Goal: Book appointment/travel/reservation

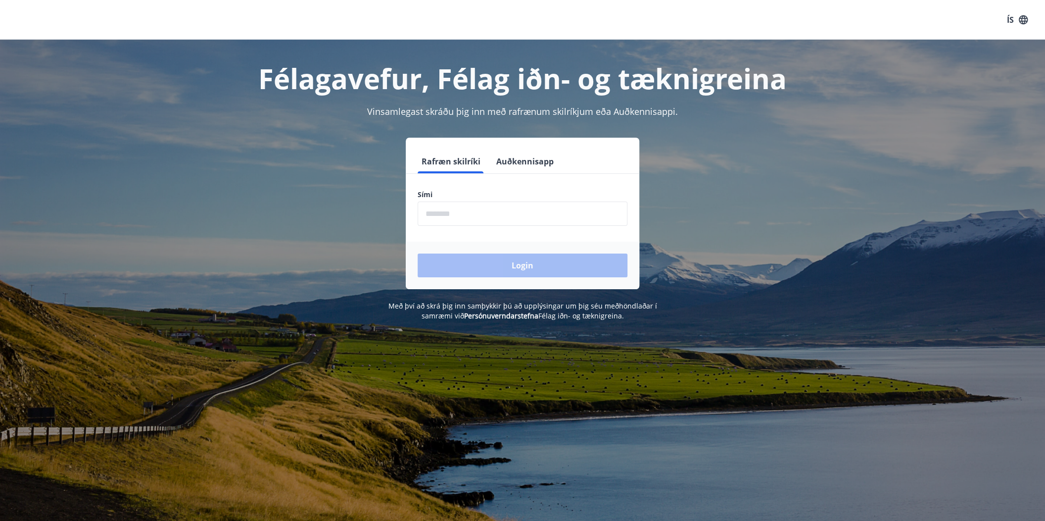
click at [451, 218] on input "phone" at bounding box center [523, 213] width 210 height 24
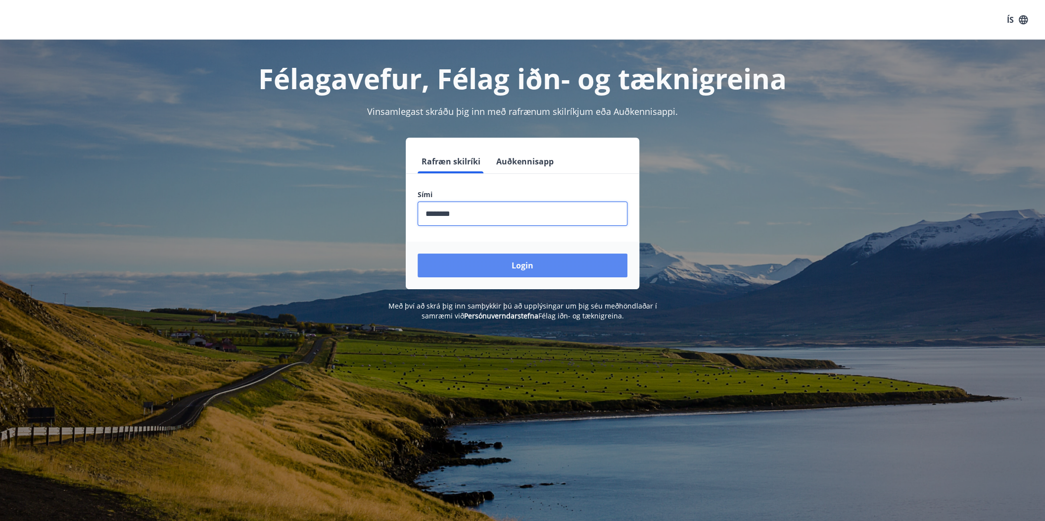
type input "********"
click at [471, 269] on button "Login" at bounding box center [523, 265] width 210 height 24
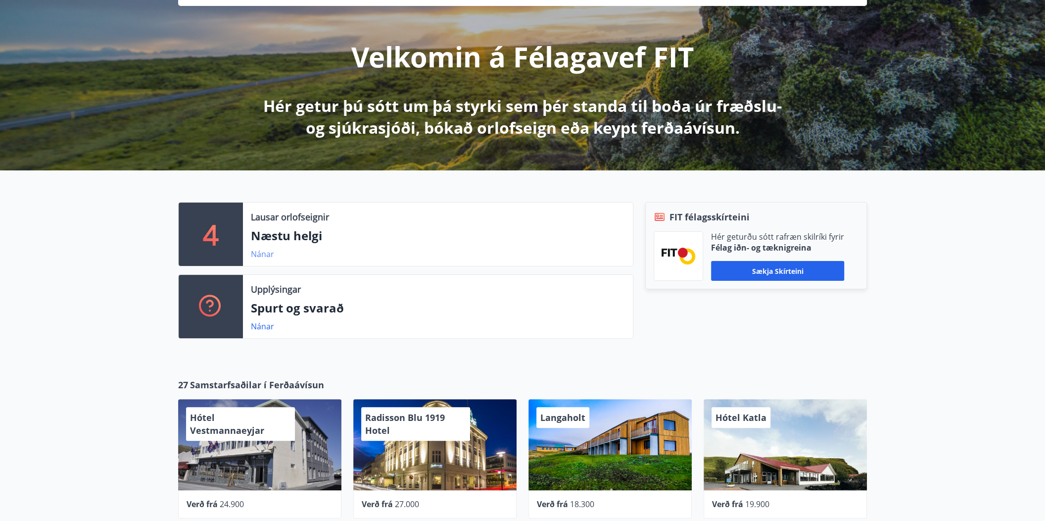
scroll to position [98, 0]
click at [263, 257] on link "Nánar" at bounding box center [262, 253] width 23 height 11
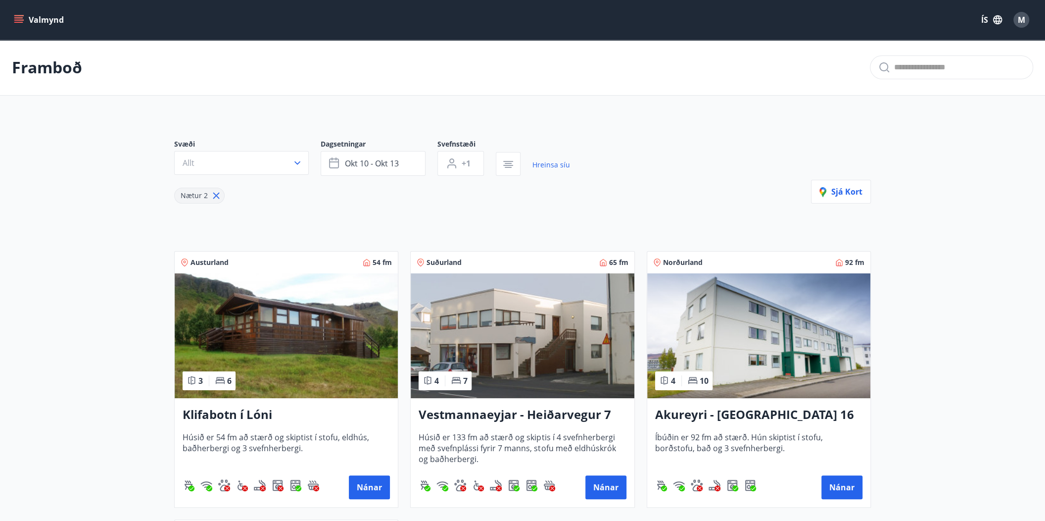
click at [216, 193] on icon at bounding box center [216, 195] width 11 height 11
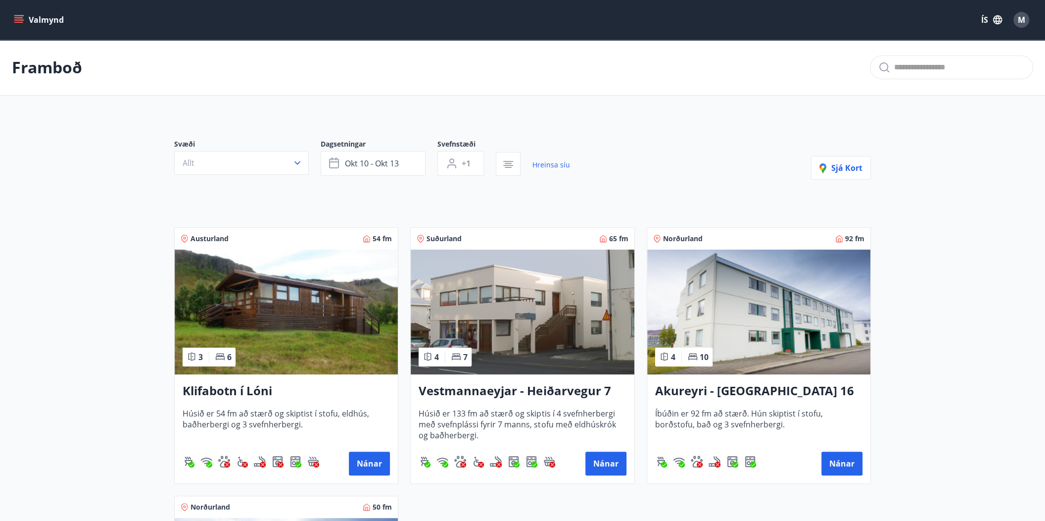
type input "*"
click at [340, 163] on icon "button" at bounding box center [335, 163] width 12 height 12
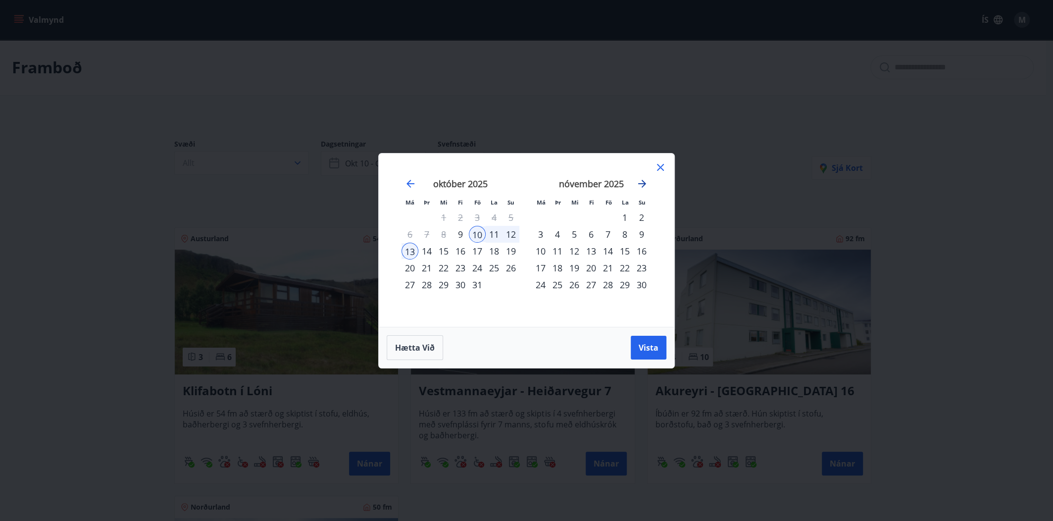
click at [642, 185] on icon "Move forward to switch to the next month." at bounding box center [642, 184] width 12 height 12
click at [639, 184] on icon "Move forward to switch to the next month." at bounding box center [642, 184] width 8 height 8
click at [641, 182] on icon "Move forward to switch to the next month." at bounding box center [642, 184] width 12 height 12
click at [608, 235] on div "6" at bounding box center [607, 234] width 17 height 17
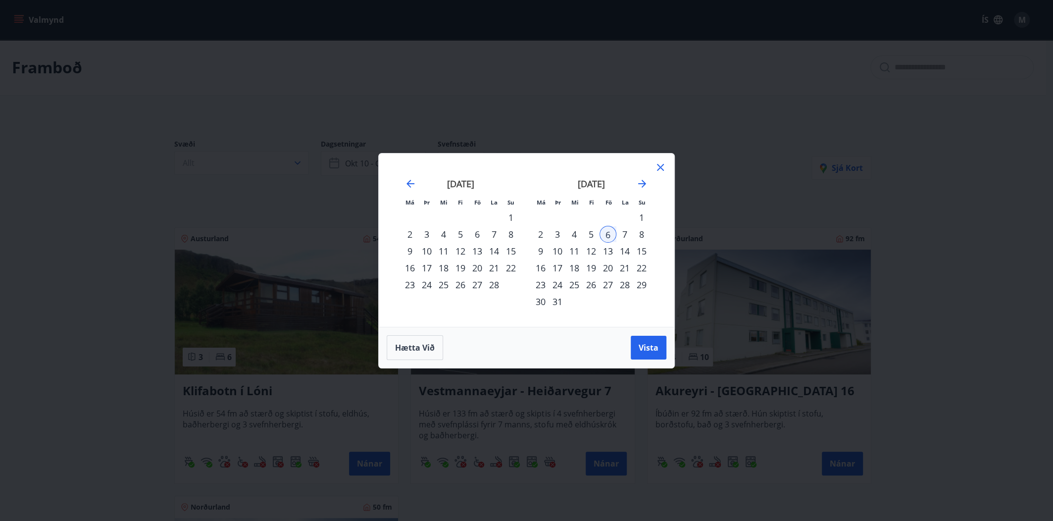
click at [641, 236] on div "8" at bounding box center [641, 234] width 17 height 17
click at [652, 347] on span "Vista" at bounding box center [648, 347] width 20 height 11
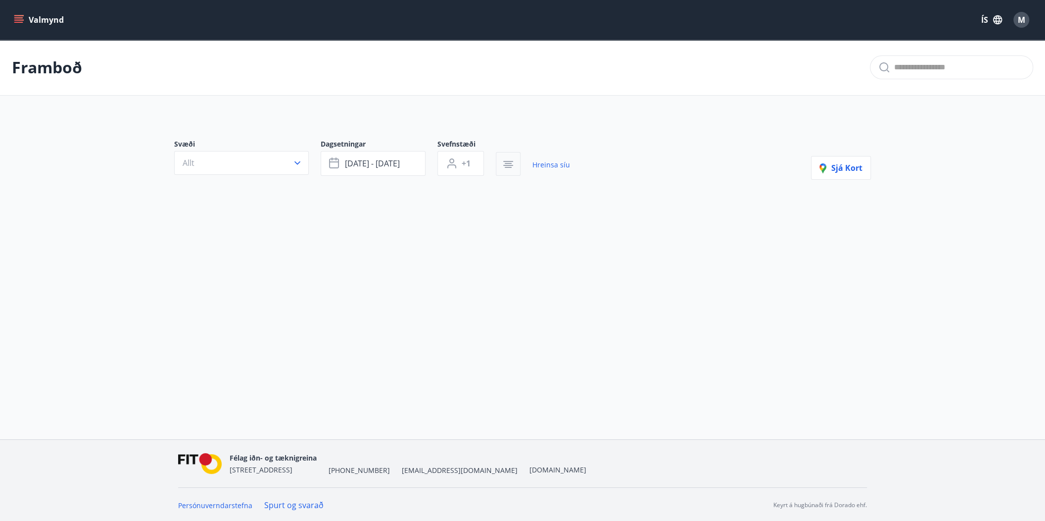
click at [508, 163] on icon "button" at bounding box center [508, 163] width 7 height 1
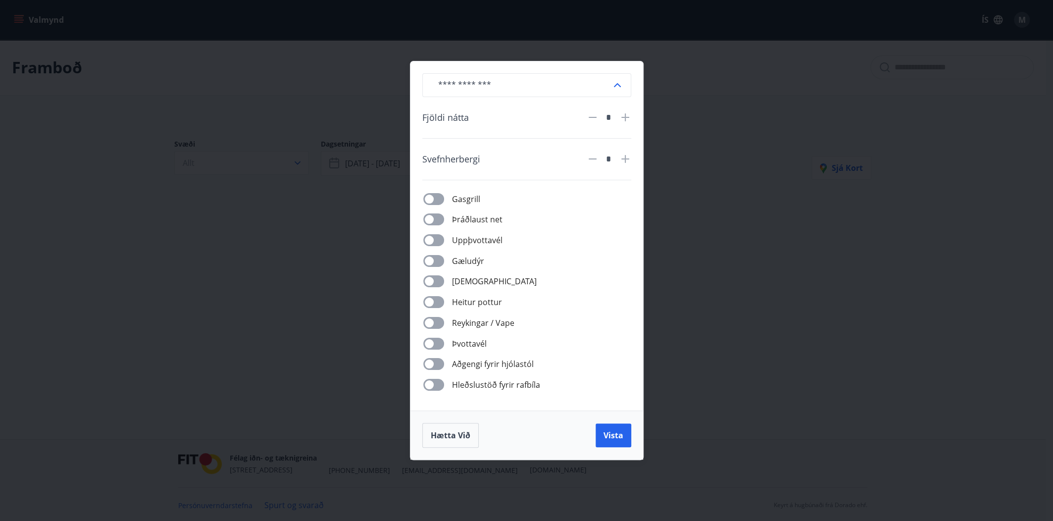
drag, startPoint x: 680, startPoint y: 139, endPoint x: 672, endPoint y: 146, distance: 10.5
click at [680, 139] on div "​ Fjöldi nátta * Svefnherbergi * Gasgrill Þráðlaust net Uppþvottavél Gæludýr Þu…" at bounding box center [526, 260] width 1053 height 521
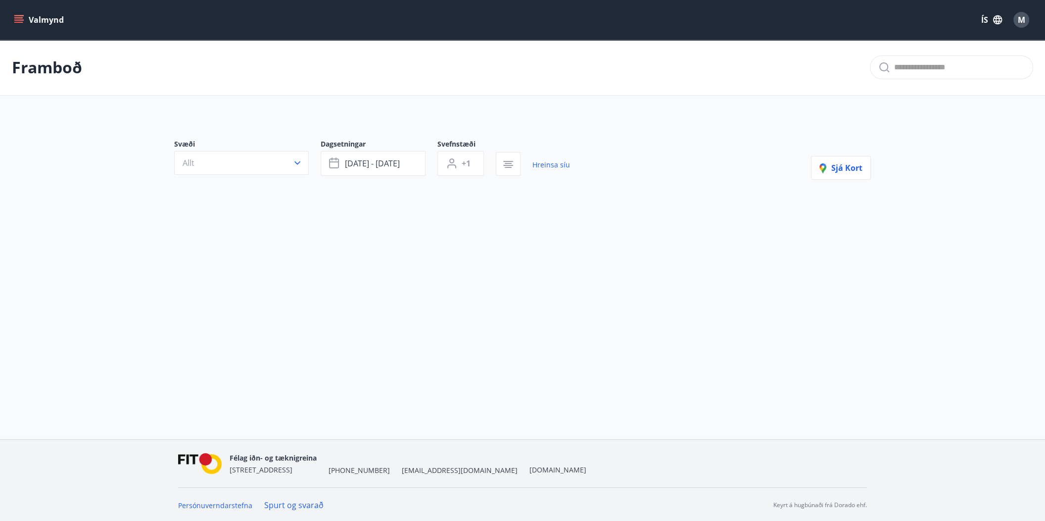
click at [32, 28] on button "Valmynd" at bounding box center [40, 20] width 56 height 18
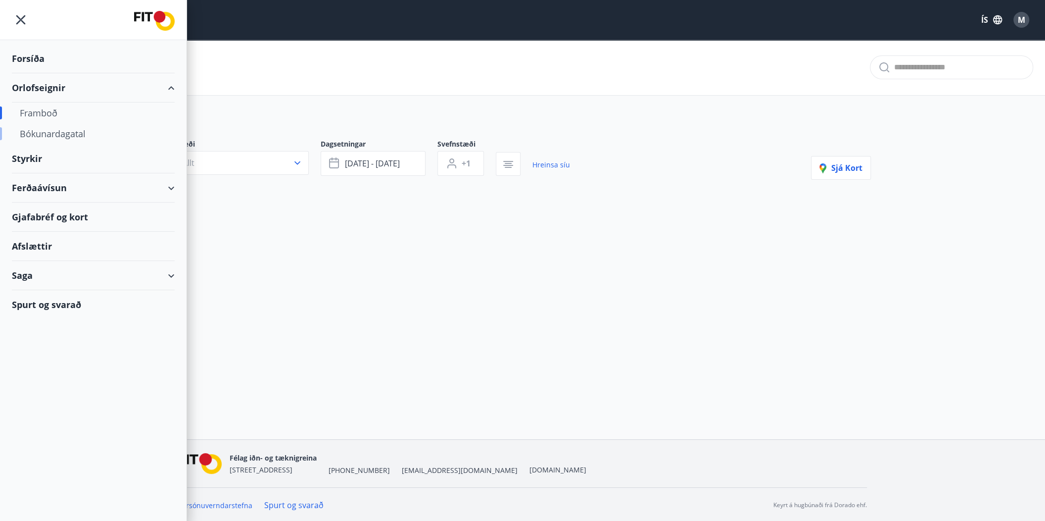
click at [62, 135] on div "Bókunardagatal" at bounding box center [93, 133] width 147 height 21
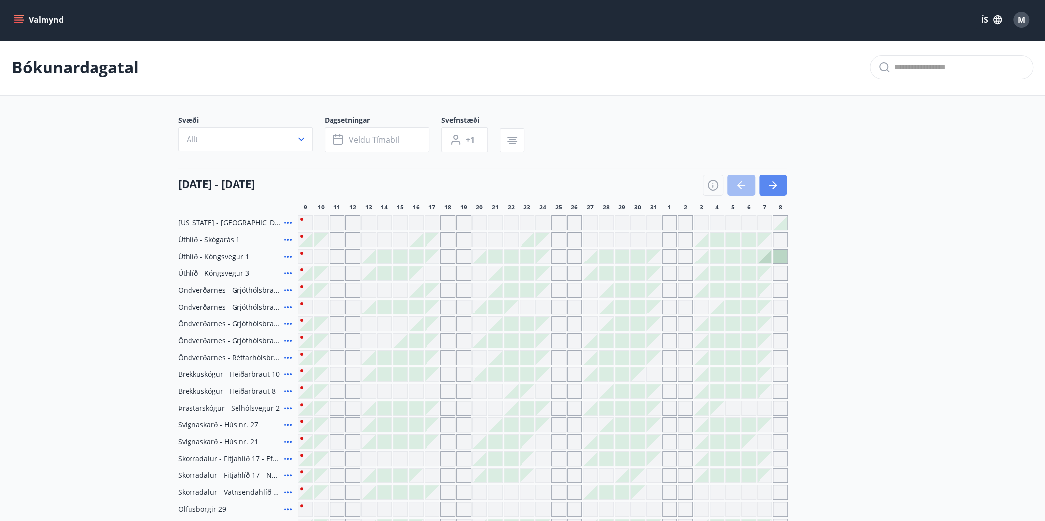
click at [770, 185] on icon "button" at bounding box center [773, 185] width 8 height 1
click at [772, 184] on icon "button" at bounding box center [773, 185] width 12 height 12
click at [781, 182] on button "button" at bounding box center [773, 185] width 28 height 21
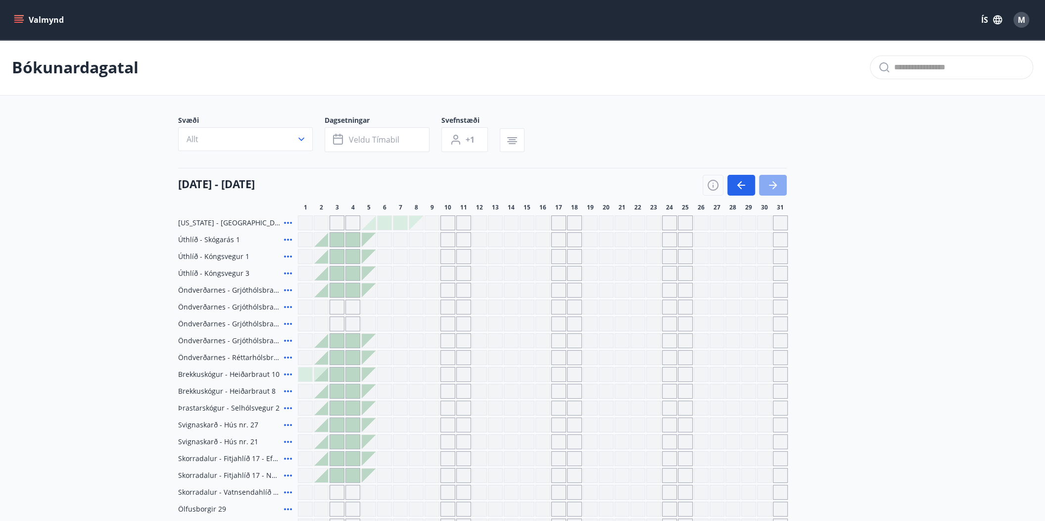
click at [779, 182] on icon "button" at bounding box center [773, 185] width 12 height 12
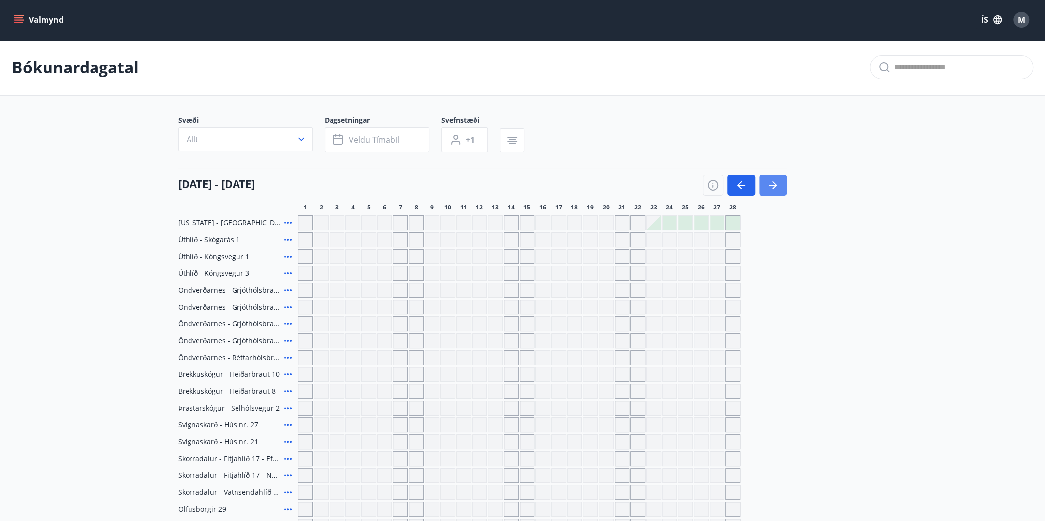
click at [770, 183] on icon "button" at bounding box center [773, 185] width 12 height 12
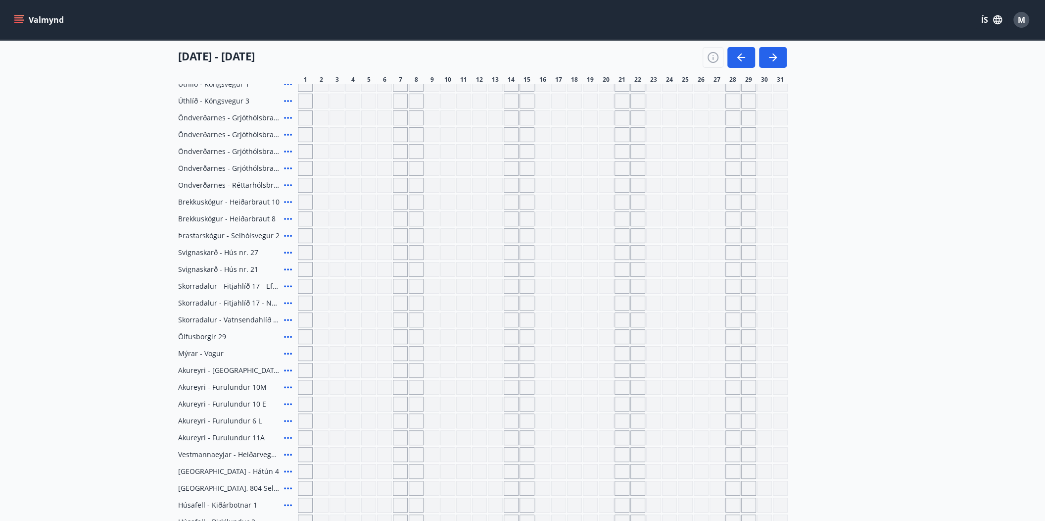
scroll to position [73, 0]
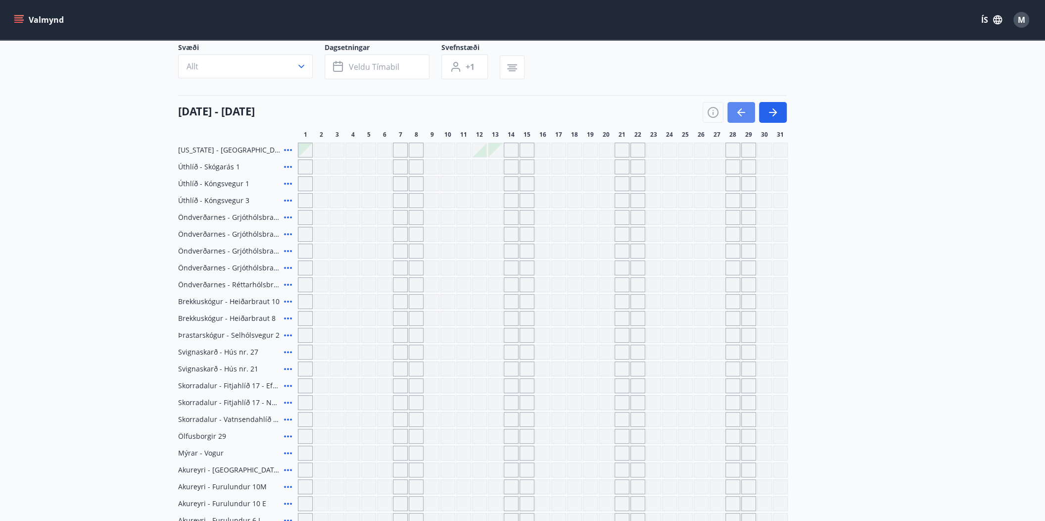
click at [733, 117] on button "button" at bounding box center [742, 112] width 28 height 21
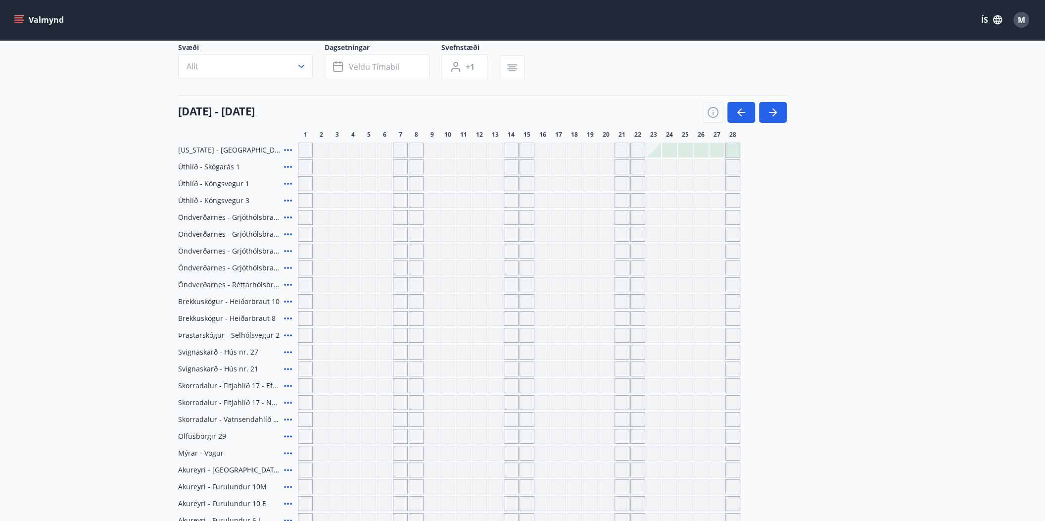
click at [658, 151] on div at bounding box center [654, 150] width 14 height 14
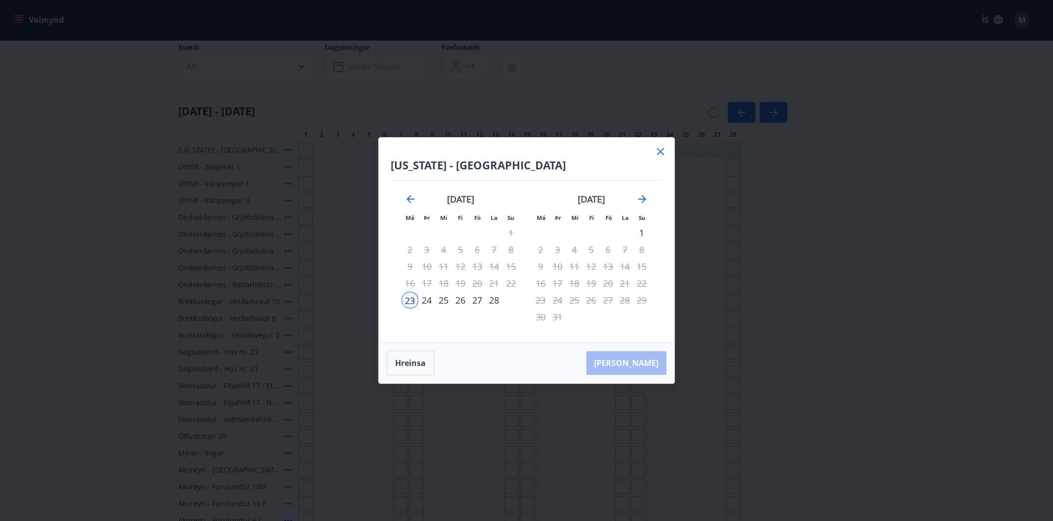
click at [657, 150] on icon at bounding box center [660, 152] width 12 height 12
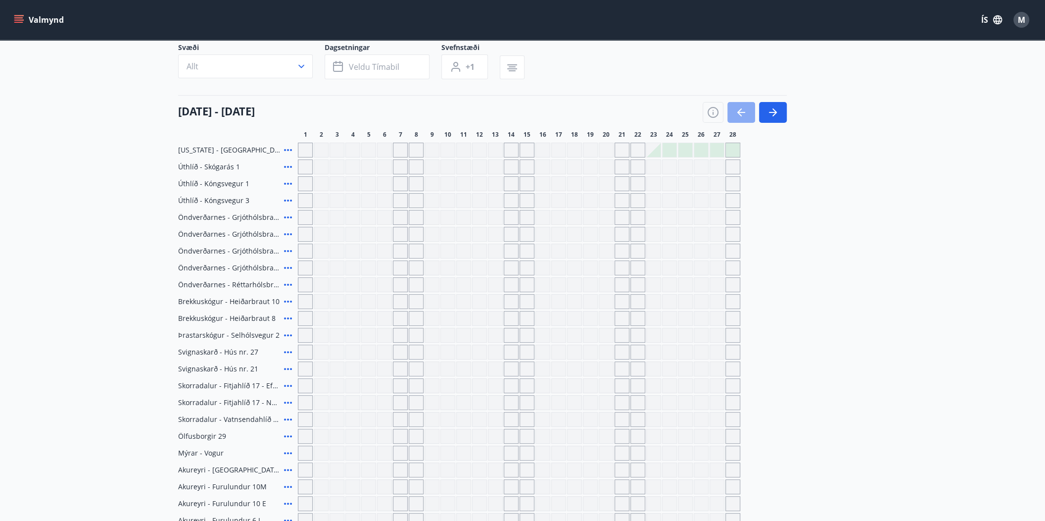
click at [735, 109] on icon "button" at bounding box center [741, 112] width 12 height 12
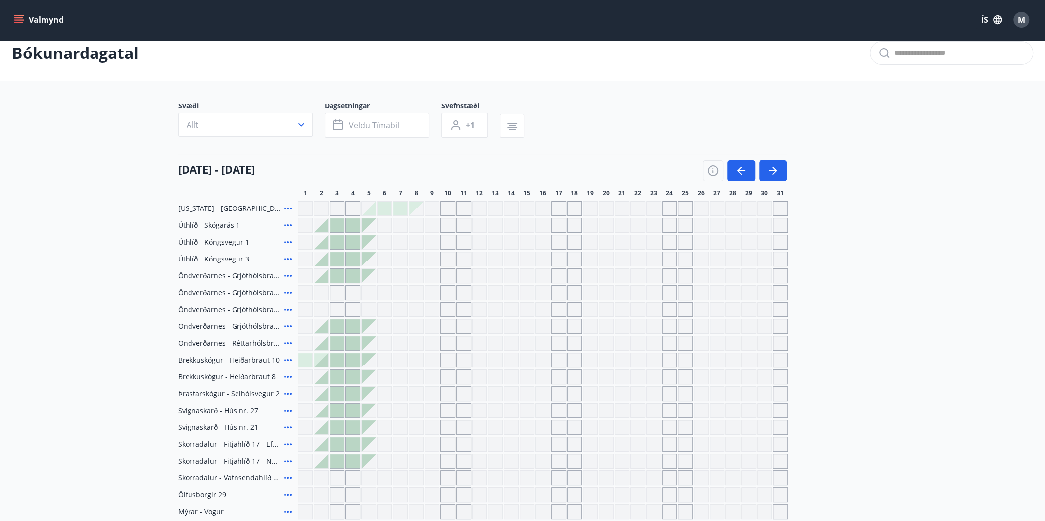
scroll to position [0, 0]
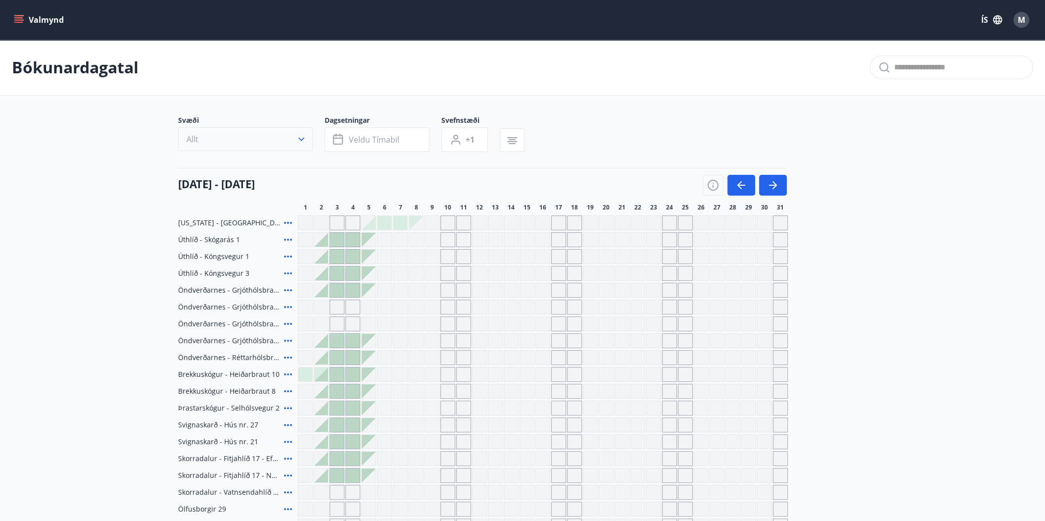
click at [306, 146] on button "Allt" at bounding box center [245, 139] width 135 height 24
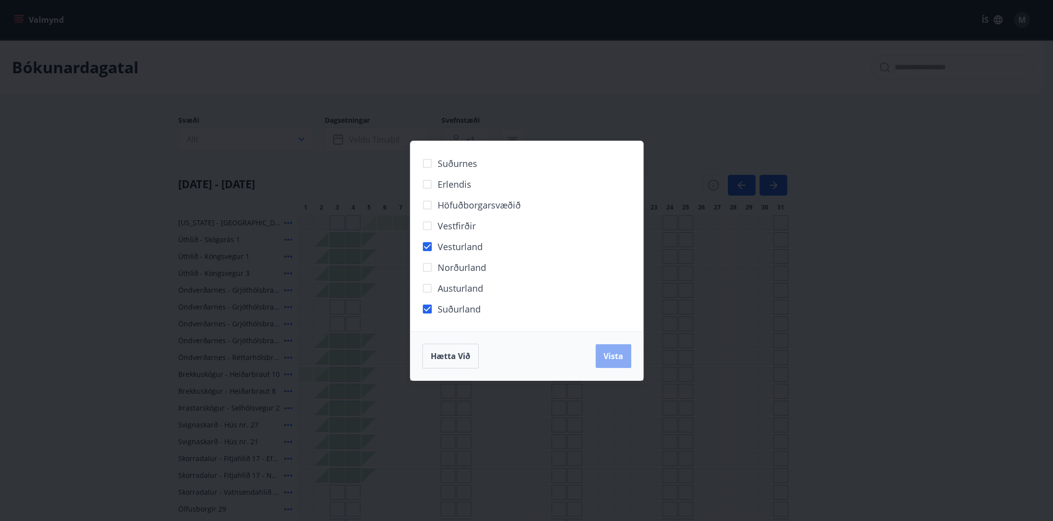
click at [619, 360] on span "Vista" at bounding box center [613, 355] width 20 height 11
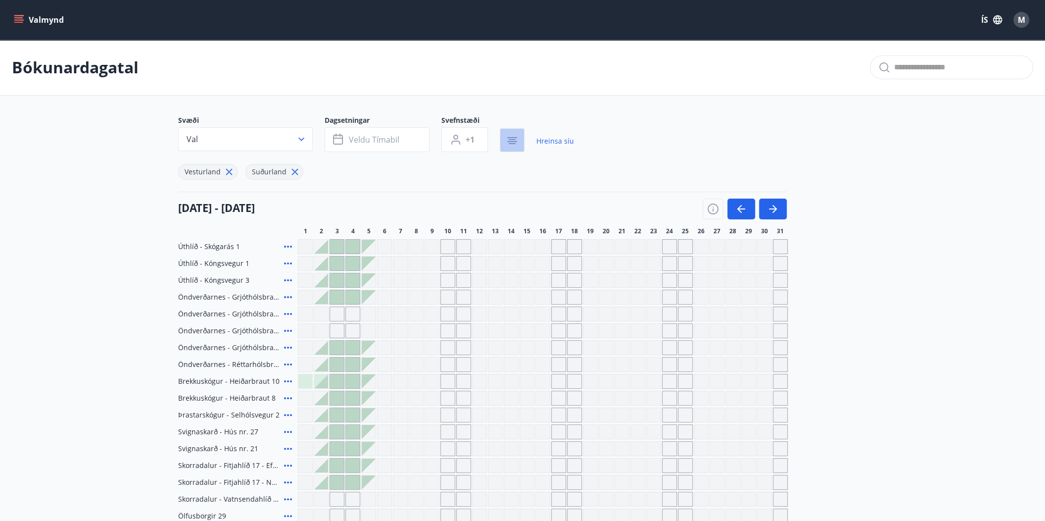
click at [513, 139] on icon "button" at bounding box center [512, 139] width 7 height 1
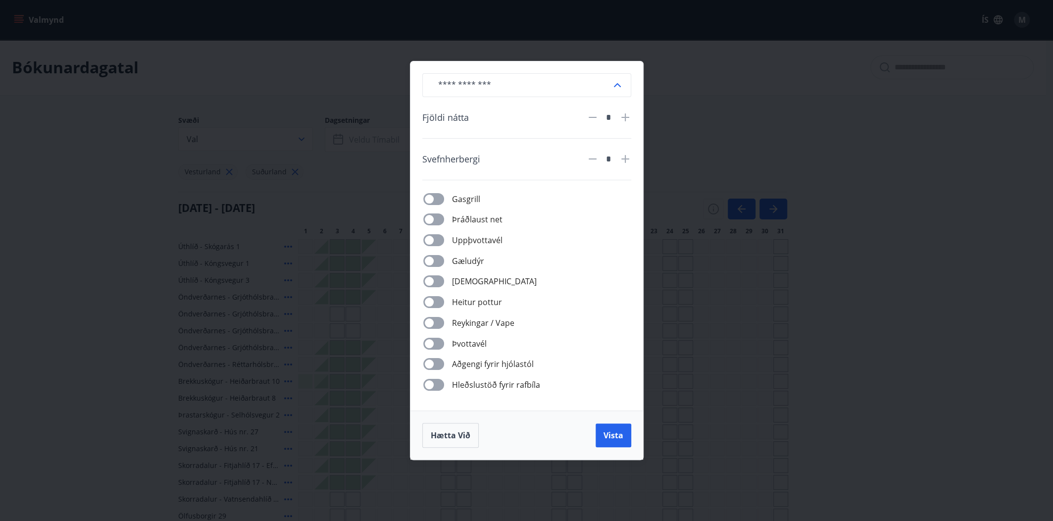
click at [607, 90] on input "text" at bounding box center [520, 85] width 181 height 24
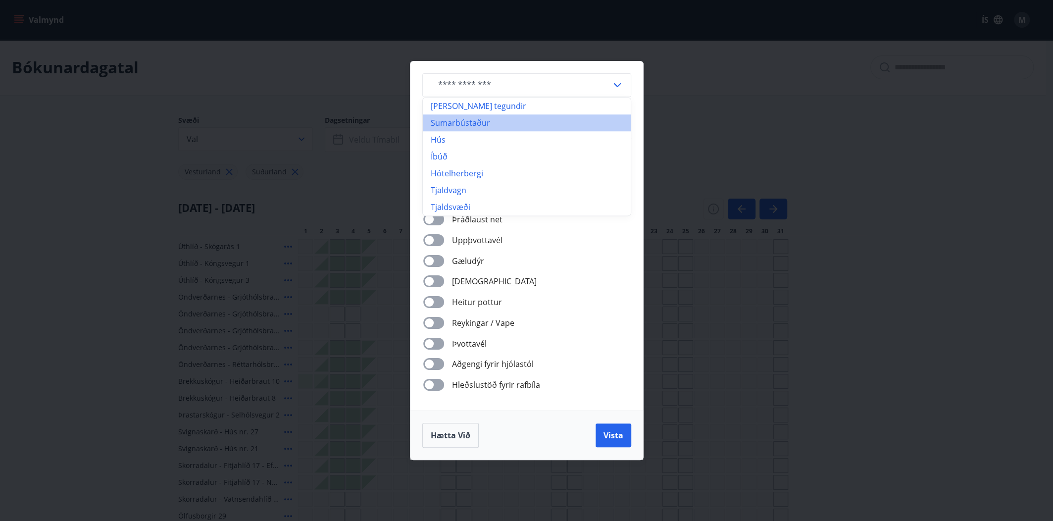
click at [530, 127] on li "Sumarbústaður" at bounding box center [527, 122] width 208 height 17
type input "**********"
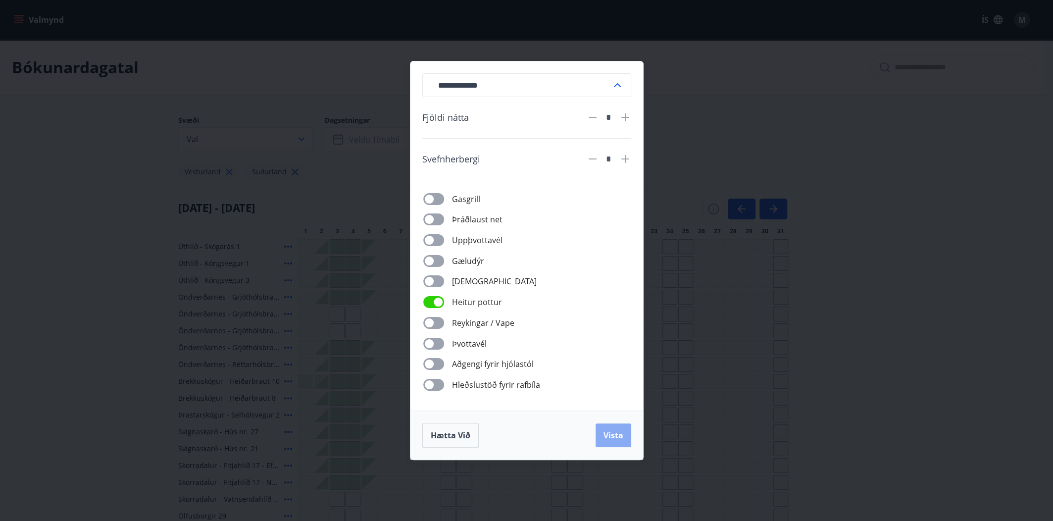
click at [613, 436] on span "Vista" at bounding box center [613, 435] width 20 height 11
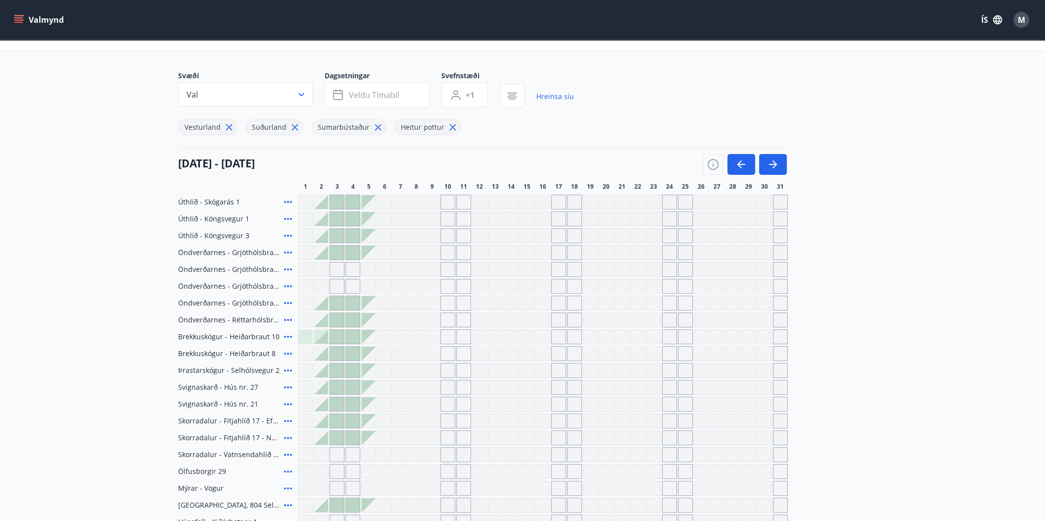
scroll to position [27, 0]
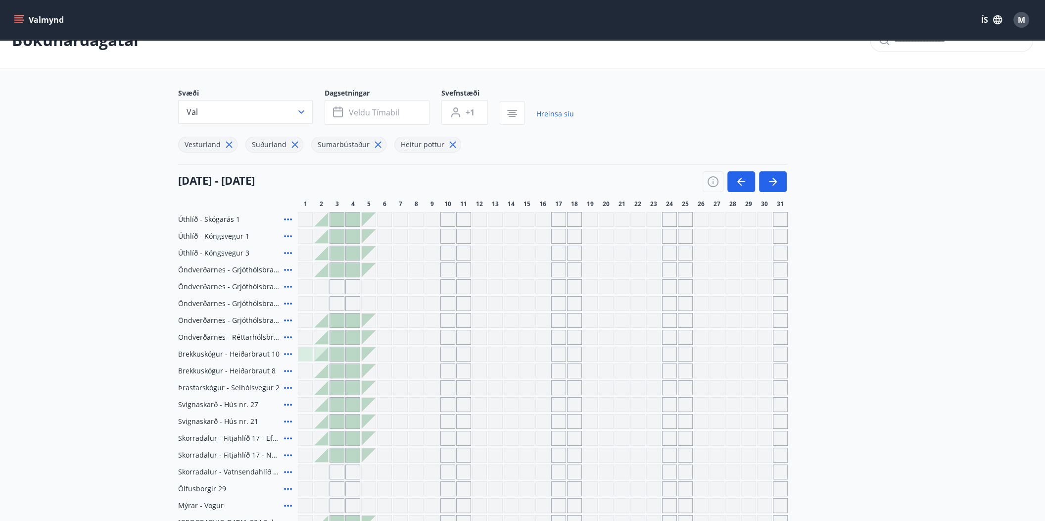
click at [671, 97] on div "Svæði Val Dagsetningar Veldu tímabil Svefnstæði +1 Hreinsa síu Vesturland Suður…" at bounding box center [522, 120] width 689 height 64
